Goal: Check status: Check status

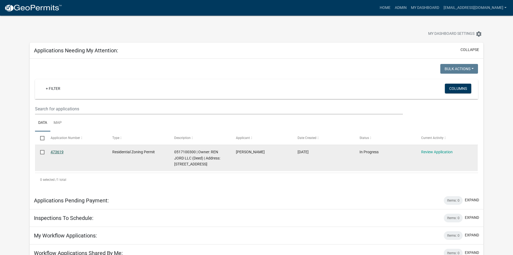
click at [57, 152] on link "473619" at bounding box center [57, 152] width 13 height 4
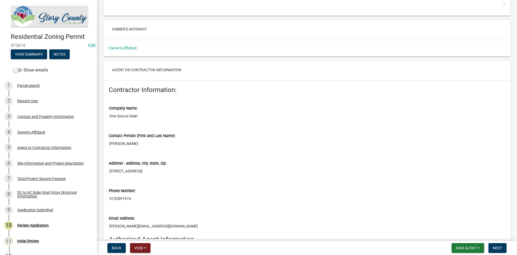
scroll to position [782, 0]
click at [120, 49] on link "Owner's Affidavit" at bounding box center [123, 47] width 28 height 4
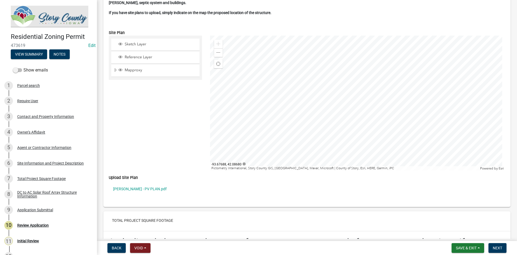
scroll to position [1428, 0]
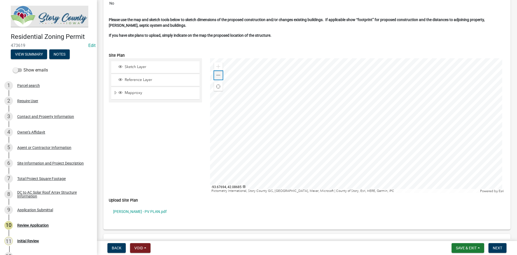
click at [218, 74] on span at bounding box center [218, 75] width 4 height 4
click at [217, 74] on span at bounding box center [218, 75] width 4 height 4
click at [216, 74] on span at bounding box center [218, 75] width 4 height 4
click at [215, 74] on div "Zoom out" at bounding box center [218, 75] width 9 height 9
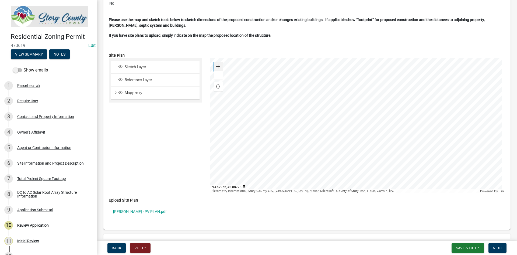
click at [218, 66] on span at bounding box center [218, 66] width 4 height 4
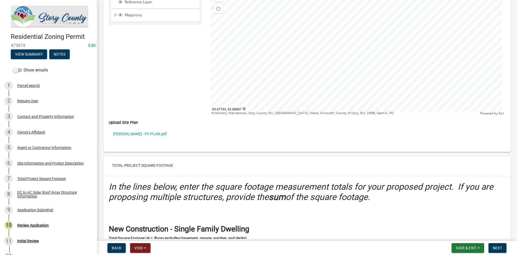
scroll to position [1509, 0]
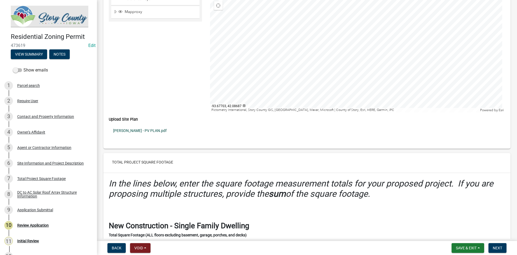
click at [155, 130] on link "Steve Larson - PV PLAN.pdf" at bounding box center [307, 130] width 397 height 12
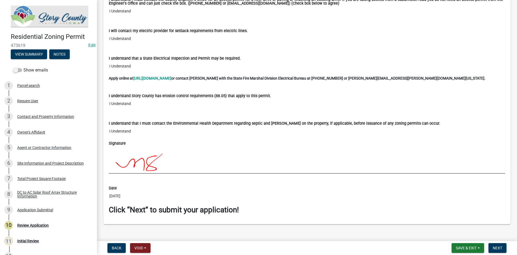
scroll to position [3598, 0]
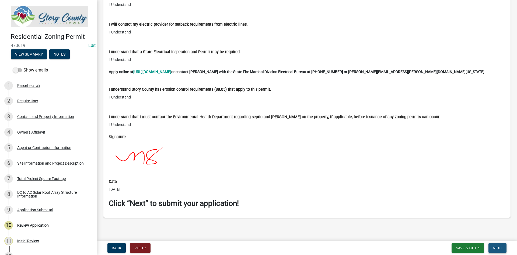
click at [493, 244] on button "Next" at bounding box center [498, 248] width 18 height 10
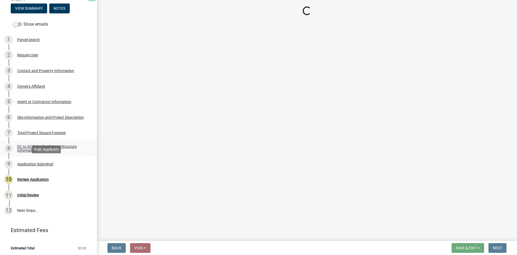
scroll to position [46, 0]
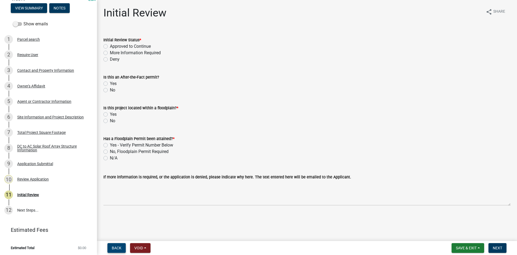
click at [113, 243] on button "Back" at bounding box center [117, 248] width 18 height 10
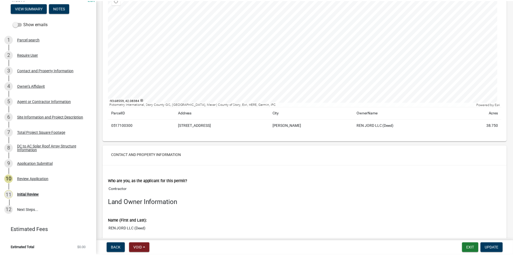
scroll to position [0, 0]
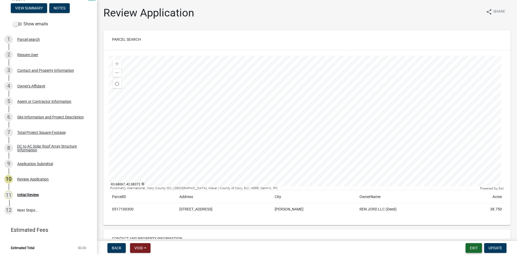
click at [477, 244] on button "Exit" at bounding box center [474, 248] width 16 height 10
